Goal: Navigation & Orientation: Find specific page/section

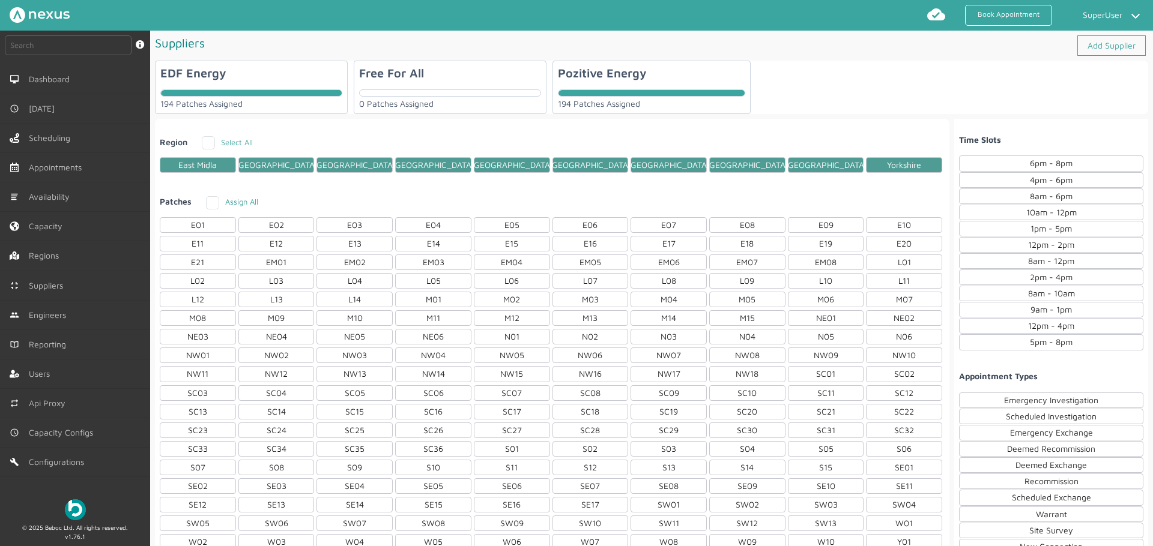
click at [400, 83] on div "Free For All 0 Patches Assigned" at bounding box center [450, 87] width 193 height 53
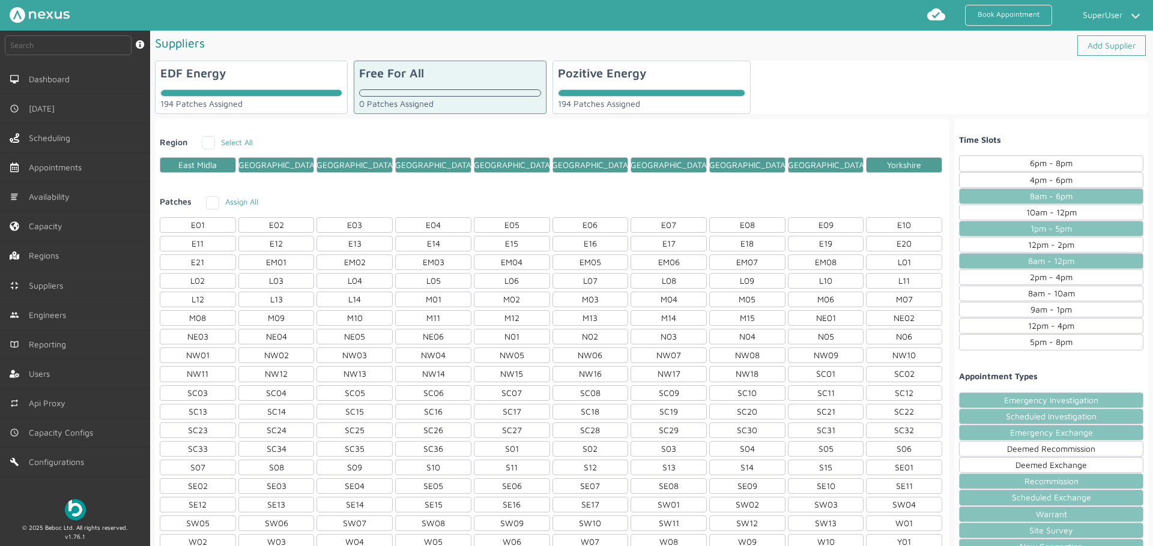
click at [284, 79] on div "EDF Energy 194 Patches Assigned" at bounding box center [251, 87] width 193 height 53
checkbox input "true"
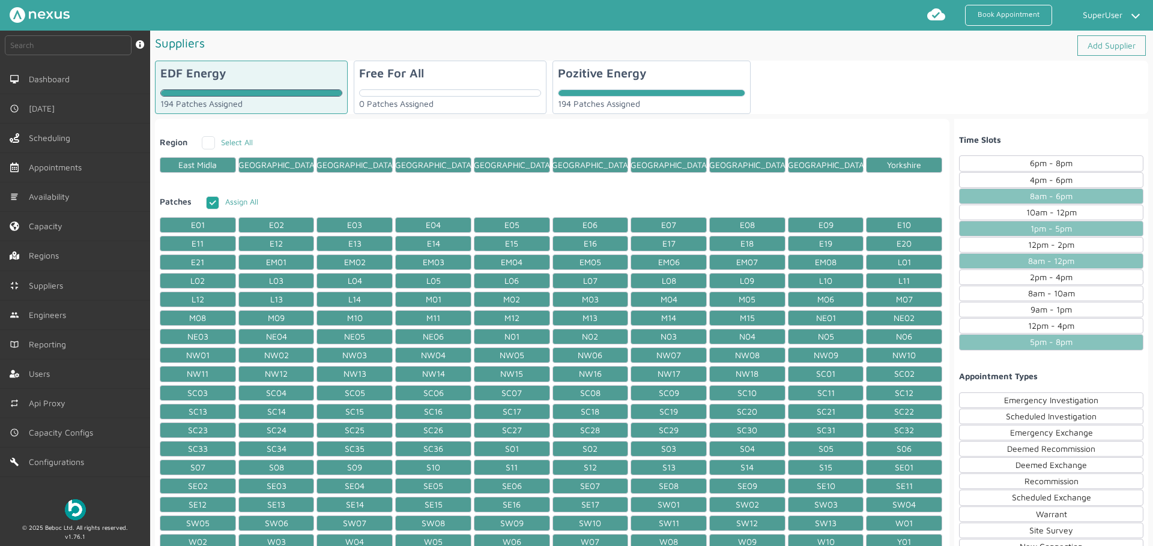
click at [621, 87] on div "Pozitive Energy 194 Patches Assigned" at bounding box center [651, 87] width 199 height 53
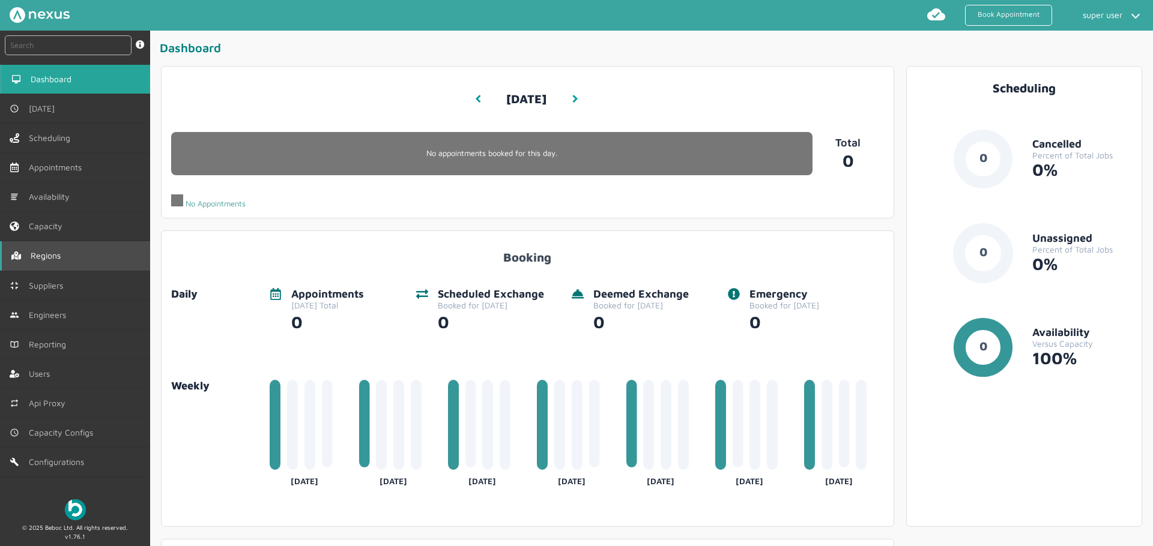
click at [75, 252] on link "Regions" at bounding box center [75, 255] width 150 height 29
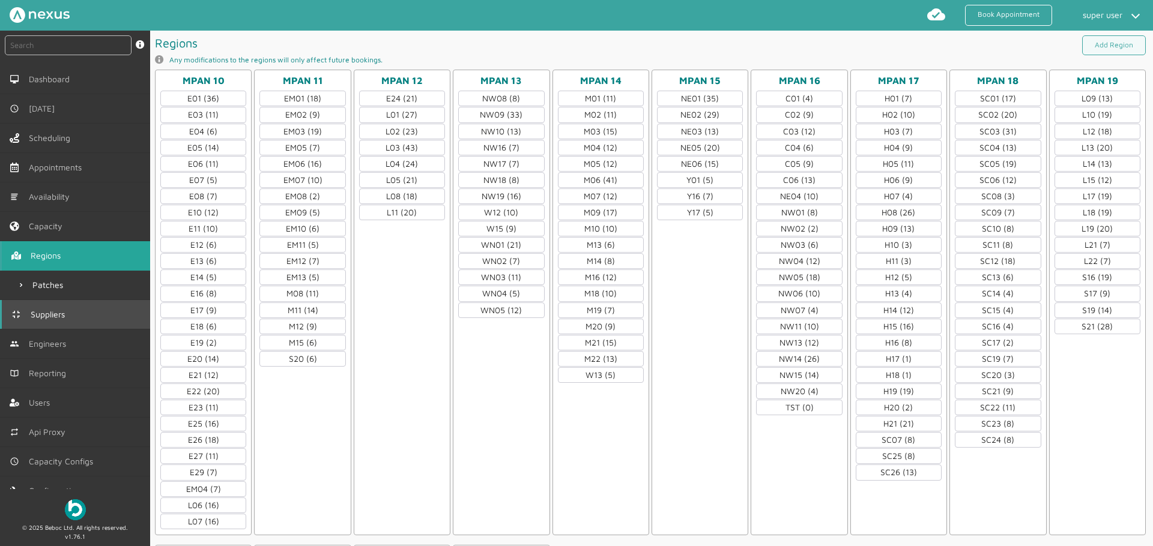
click at [68, 316] on span "Suppliers" at bounding box center [50, 315] width 39 height 10
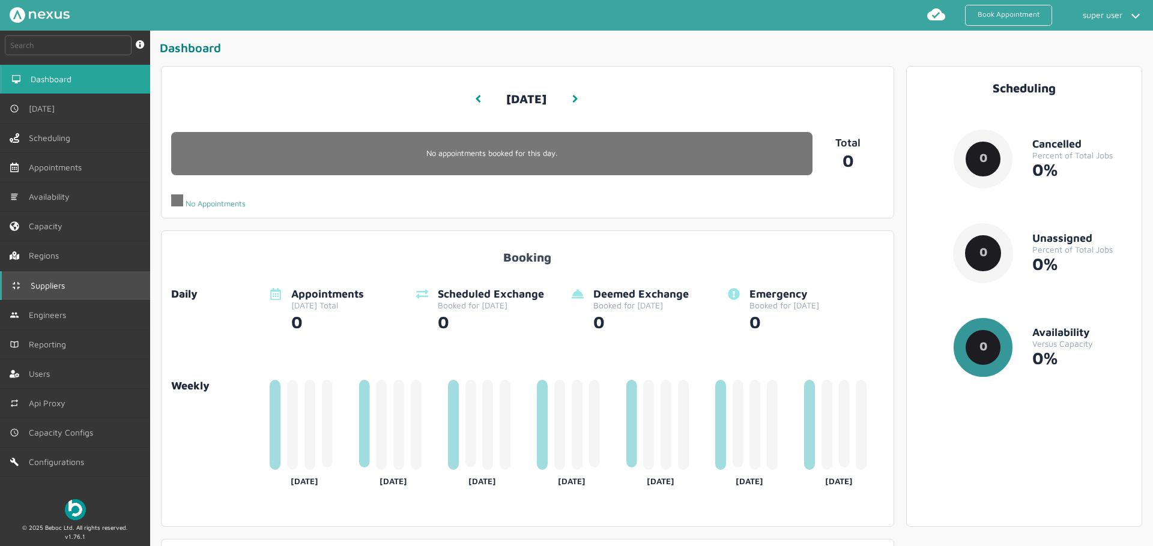
click at [50, 281] on span "Suppliers" at bounding box center [50, 286] width 39 height 10
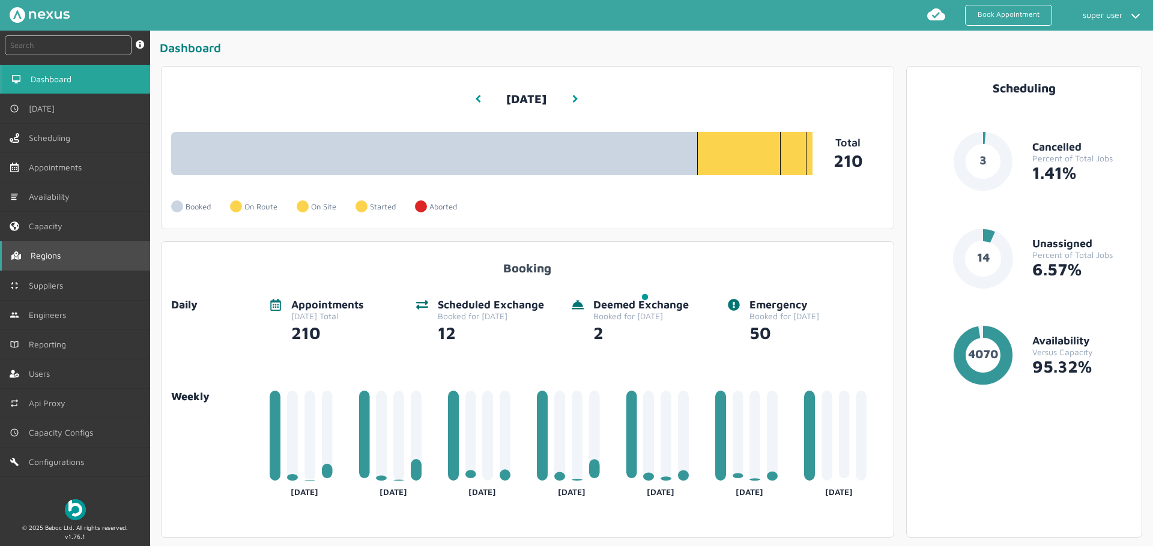
click at [59, 268] on link "Regions" at bounding box center [75, 255] width 150 height 29
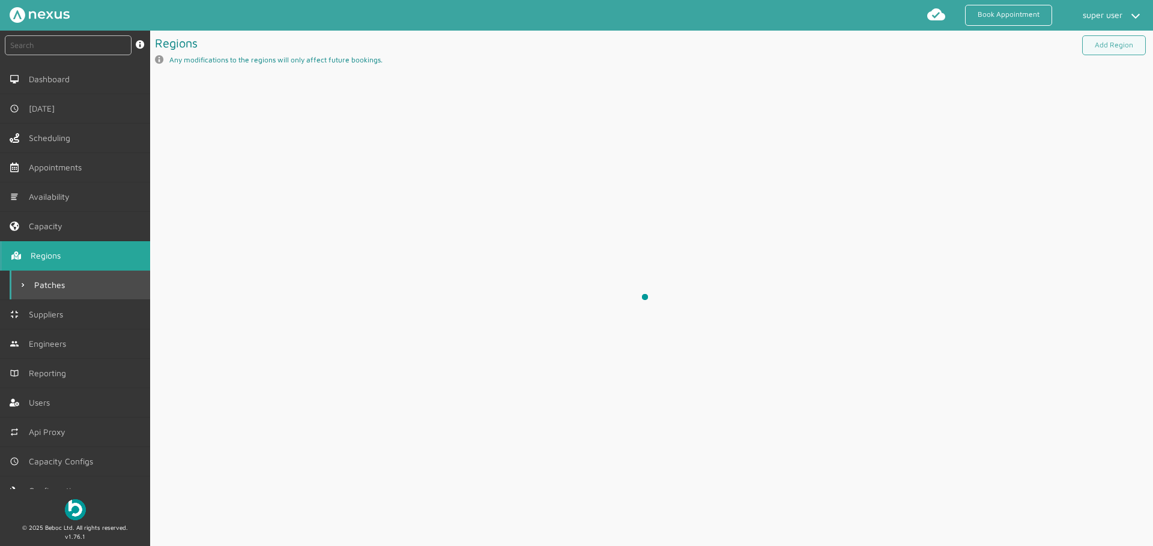
click at [53, 280] on span "Patches" at bounding box center [51, 285] width 35 height 10
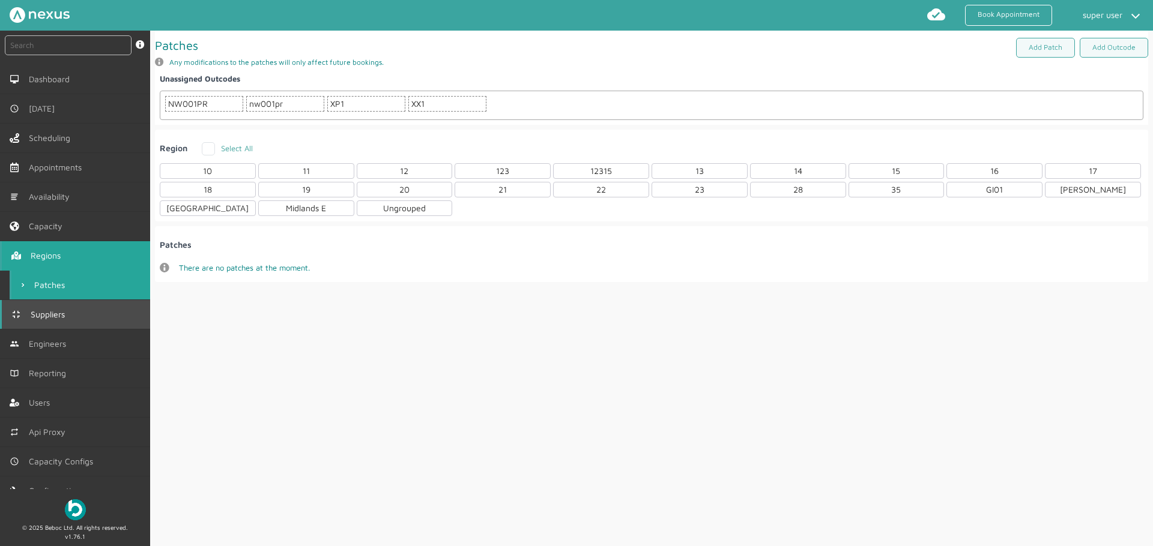
click at [61, 322] on link "Suppliers" at bounding box center [75, 314] width 150 height 29
